Goal: Task Accomplishment & Management: Use online tool/utility

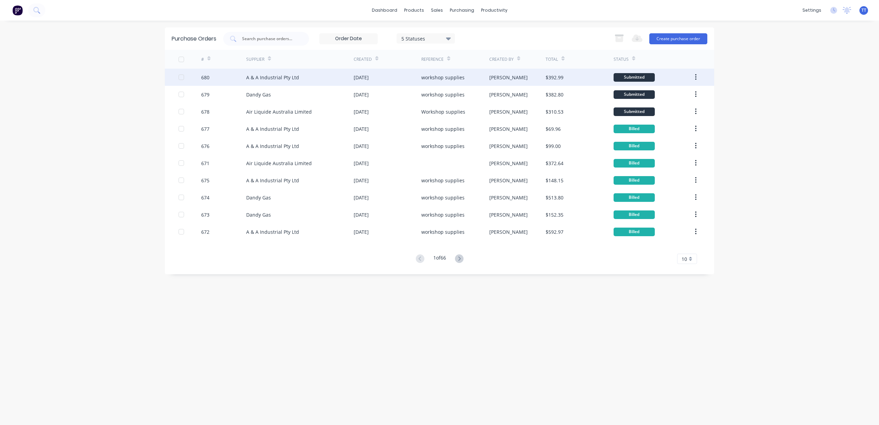
click at [264, 76] on div "A & A Industrial Pty Ltd" at bounding box center [272, 77] width 53 height 7
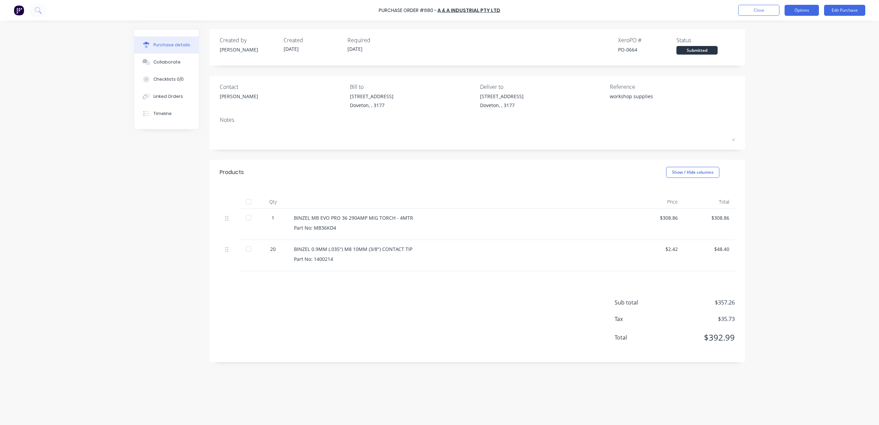
click at [809, 9] on button "Options" at bounding box center [801, 10] width 34 height 11
click at [779, 28] on div "Print / Email" at bounding box center [785, 28] width 53 height 10
click at [776, 40] on div "With pricing" at bounding box center [785, 42] width 53 height 10
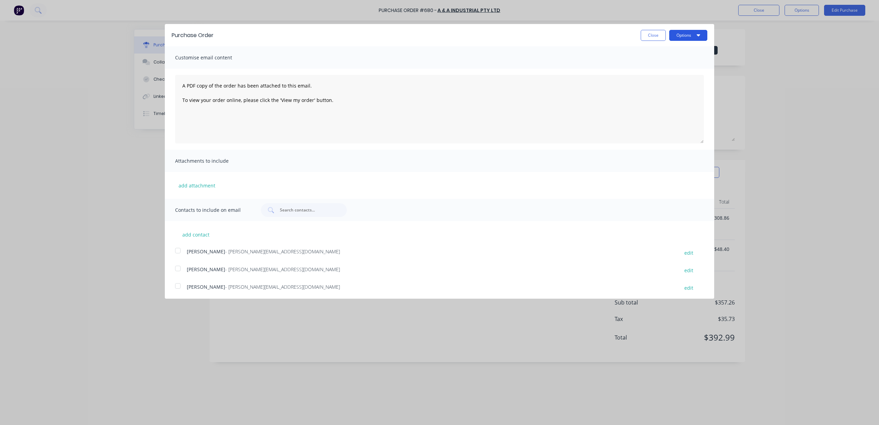
click at [683, 36] on button "Options" at bounding box center [688, 35] width 38 height 11
click at [669, 54] on div "Print" at bounding box center [674, 53] width 53 height 10
click at [647, 34] on button "Close" at bounding box center [652, 35] width 25 height 11
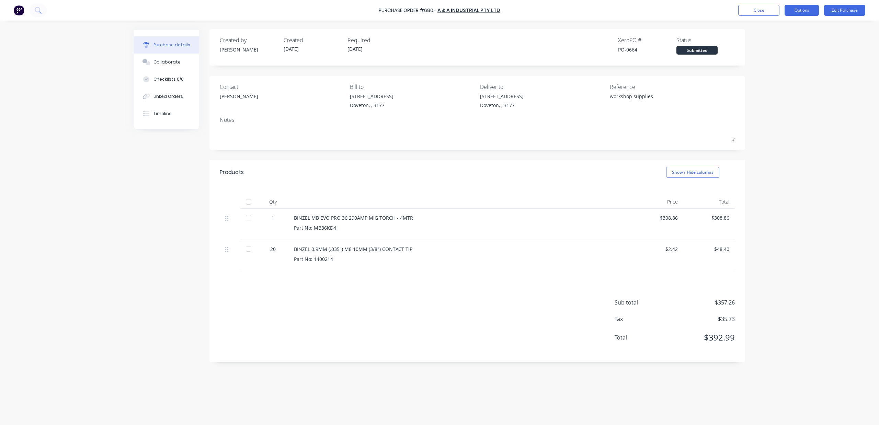
click at [795, 13] on button "Options" at bounding box center [801, 10] width 34 height 11
click at [773, 44] on div "Convert to Bill" at bounding box center [785, 42] width 53 height 10
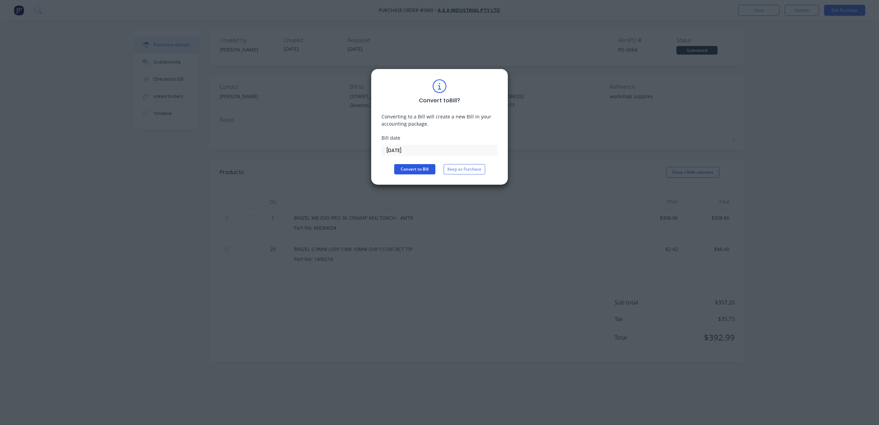
click at [426, 168] on button "Convert to Bill" at bounding box center [414, 169] width 41 height 10
type textarea "x"
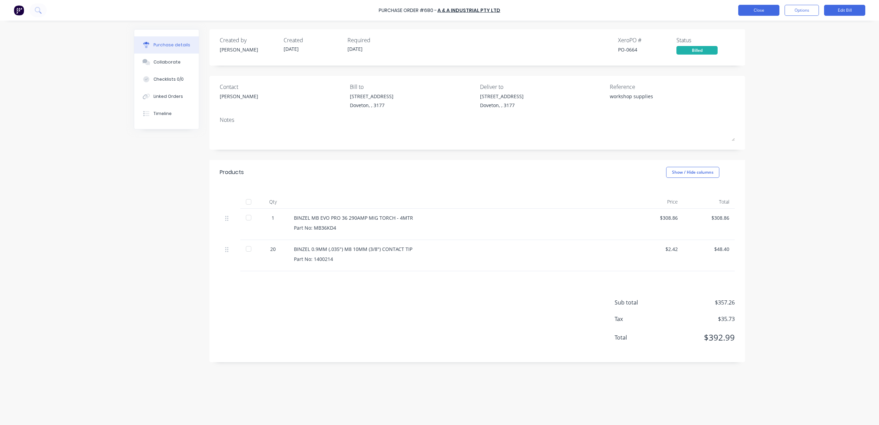
click at [766, 11] on button "Close" at bounding box center [758, 10] width 41 height 11
